Goal: Task Accomplishment & Management: Complete application form

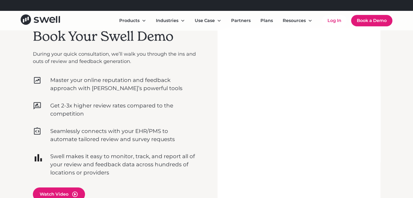
scroll to position [163, 0]
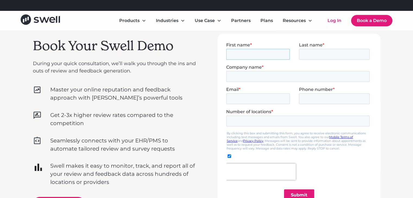
click at [262, 50] on input "First name *" at bounding box center [258, 54] width 64 height 11
click at [252, 54] on input "First name *" at bounding box center [258, 54] width 64 height 11
click at [253, 53] on input "First name *" at bounding box center [258, 54] width 64 height 11
type input "Nittal"
type input "[PERSON_NAME]"
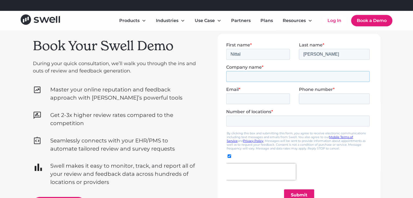
click at [258, 77] on input "Company name *" at bounding box center [297, 76] width 143 height 11
type input "HotelXplore"
click at [268, 98] on input "Email *" at bounding box center [258, 98] width 64 height 11
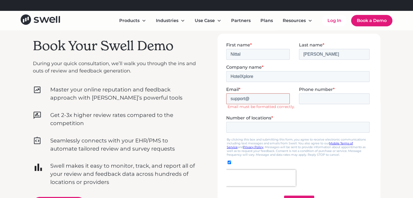
drag, startPoint x: 258, startPoint y: 99, endPoint x: 213, endPoint y: 92, distance: 45.5
click html "First name * [PERSON_NAME] Last name * [PERSON_NAME] Company name * HotelXplore…"
paste input "[DOMAIN_NAME]"
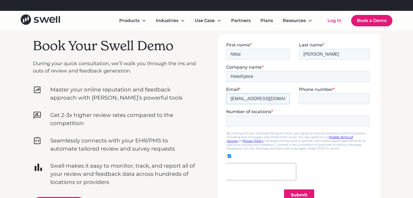
type input "[EMAIL_ADDRESS][DOMAIN_NAME]"
click at [324, 101] on input "Phone number *" at bounding box center [334, 98] width 71 height 11
paste input "[PHONE_NUMBER]"
type input "[PHONE_NUMBER]"
click at [282, 121] on input "Number of locations *" at bounding box center [297, 120] width 143 height 11
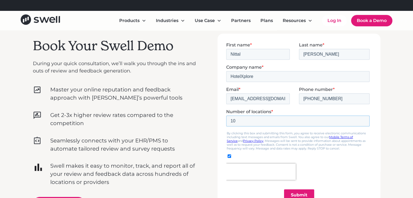
type input "10"
click at [295, 193] on input "Submit" at bounding box center [299, 194] width 30 height 11
